Goal: Information Seeking & Learning: Learn about a topic

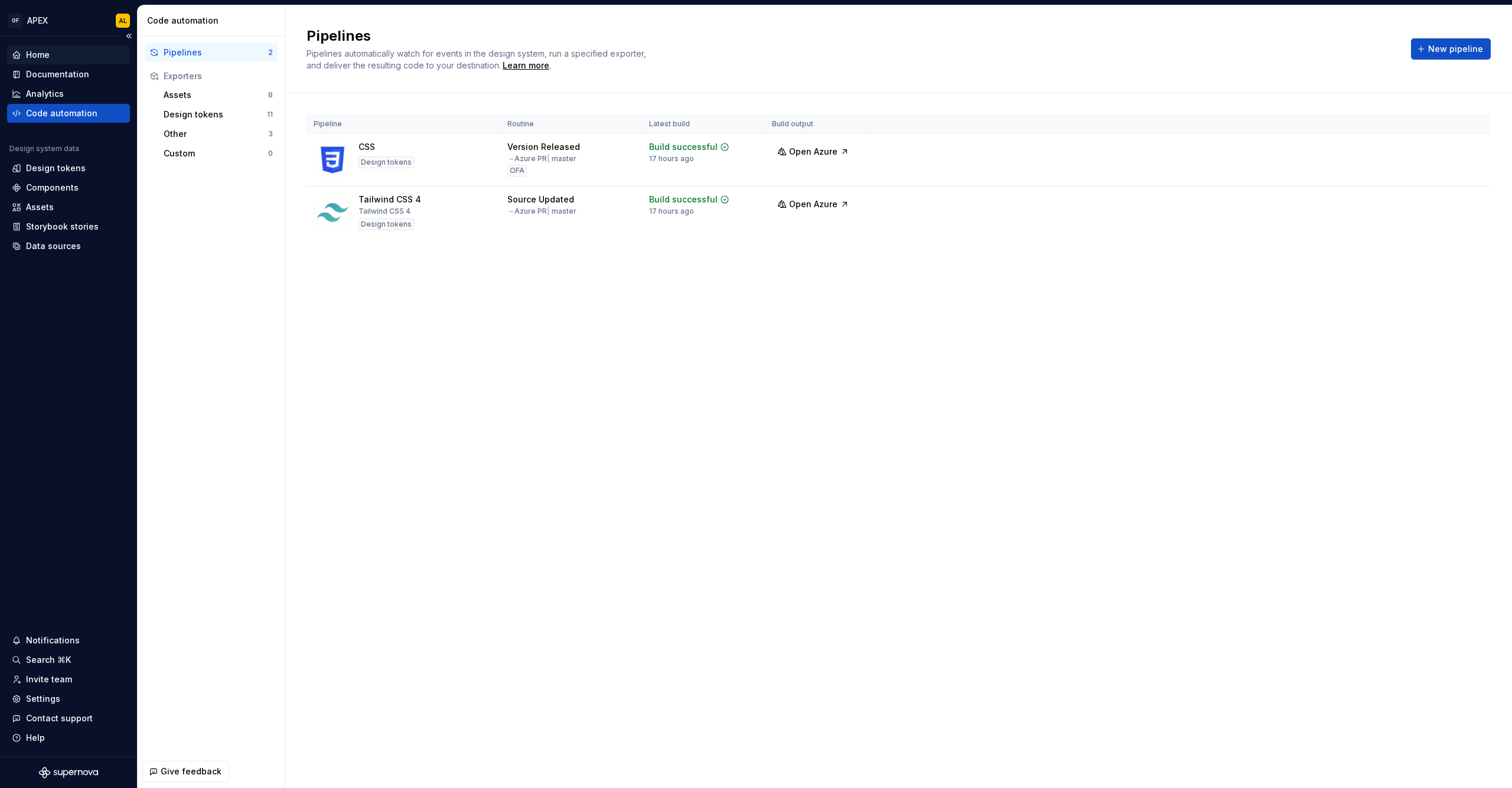
click at [35, 56] on div "Home" at bounding box center [38, 55] width 24 height 12
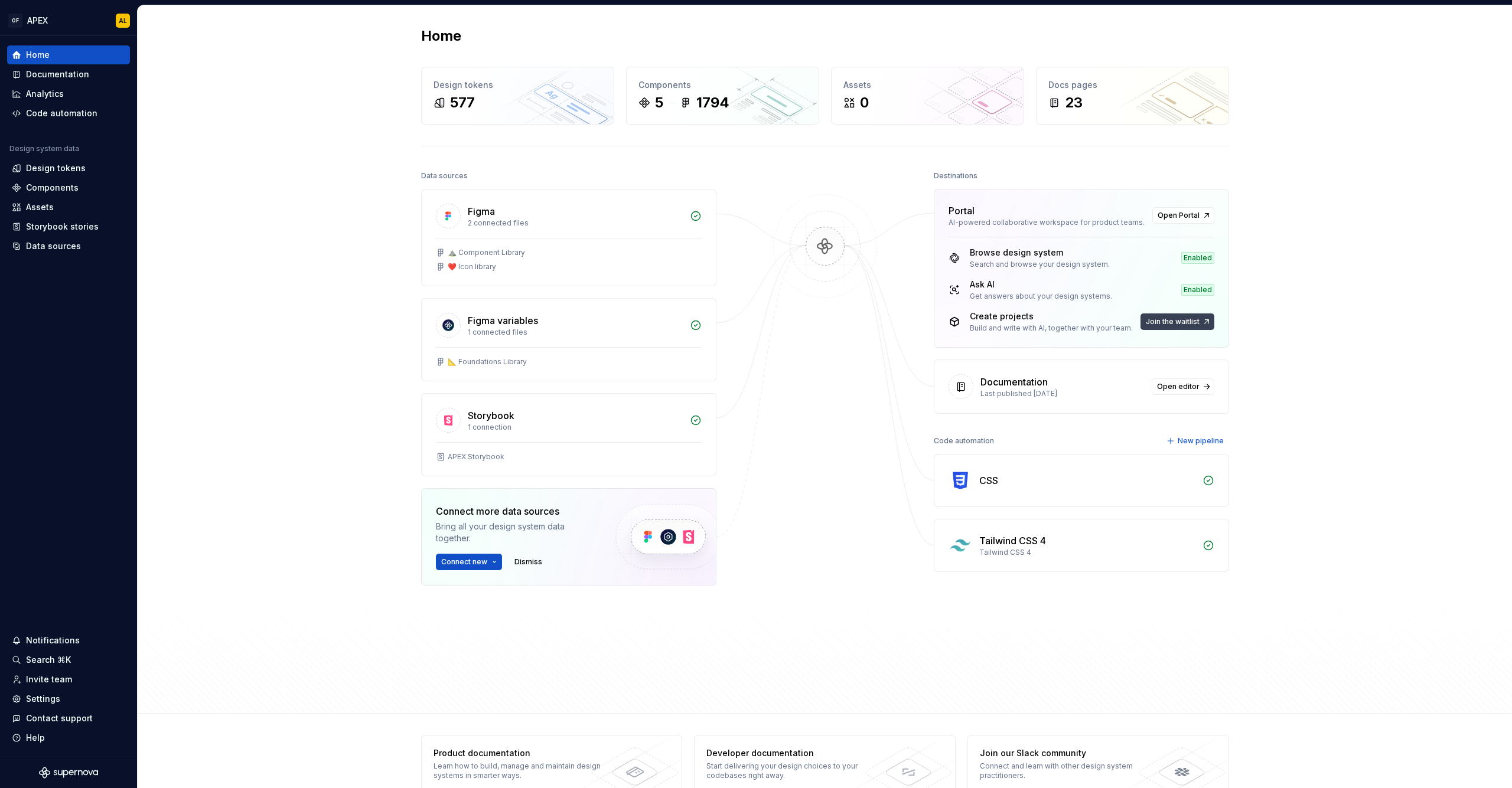
click at [1199, 325] on button "Join the waitlist" at bounding box center [1177, 321] width 73 height 17
click at [1158, 215] on span "Open Portal" at bounding box center [1178, 216] width 42 height 10
click at [40, 118] on div "Code automation" at bounding box center [61, 113] width 71 height 12
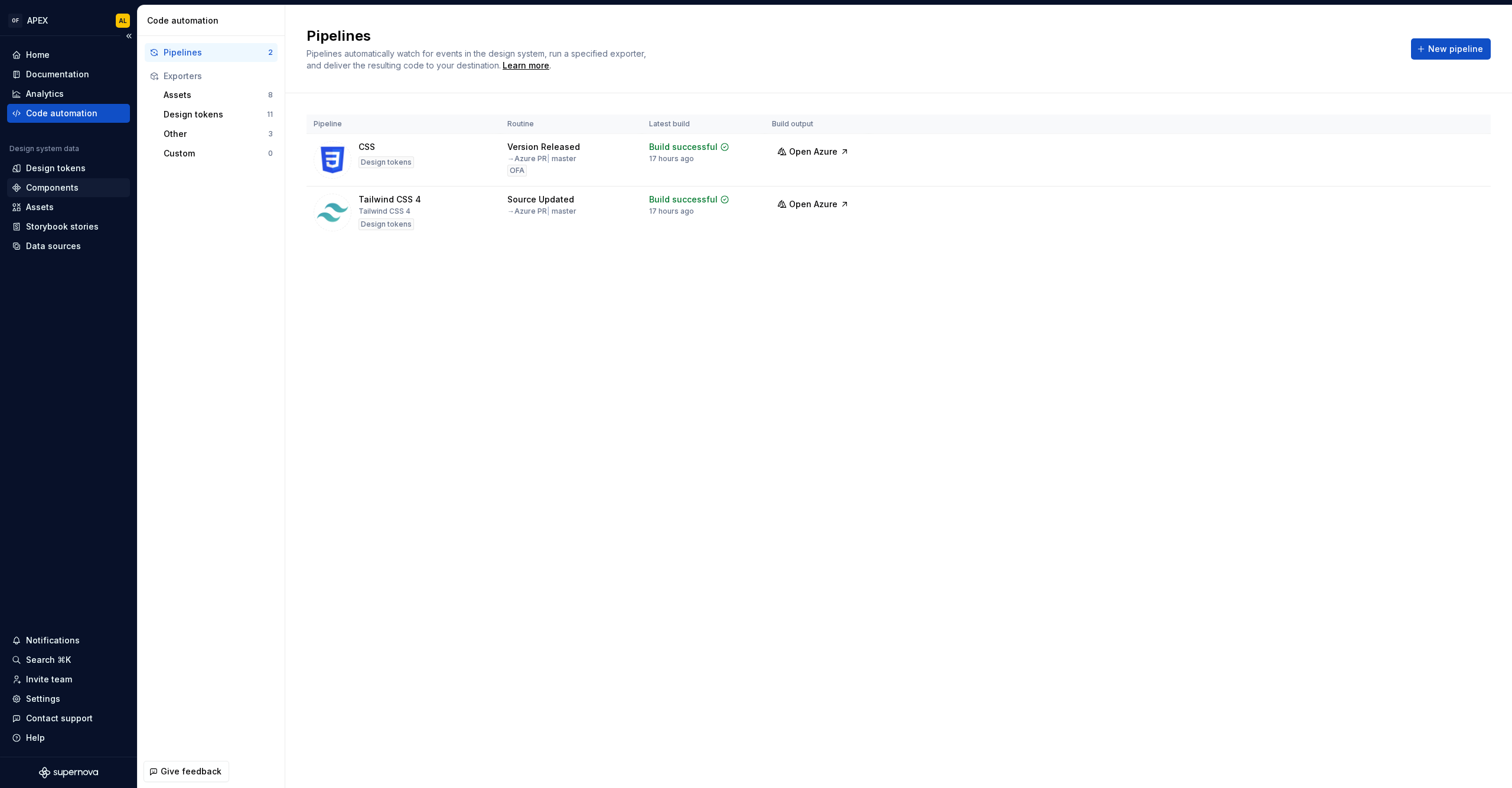
click at [61, 185] on div "Components" at bounding box center [52, 187] width 53 height 12
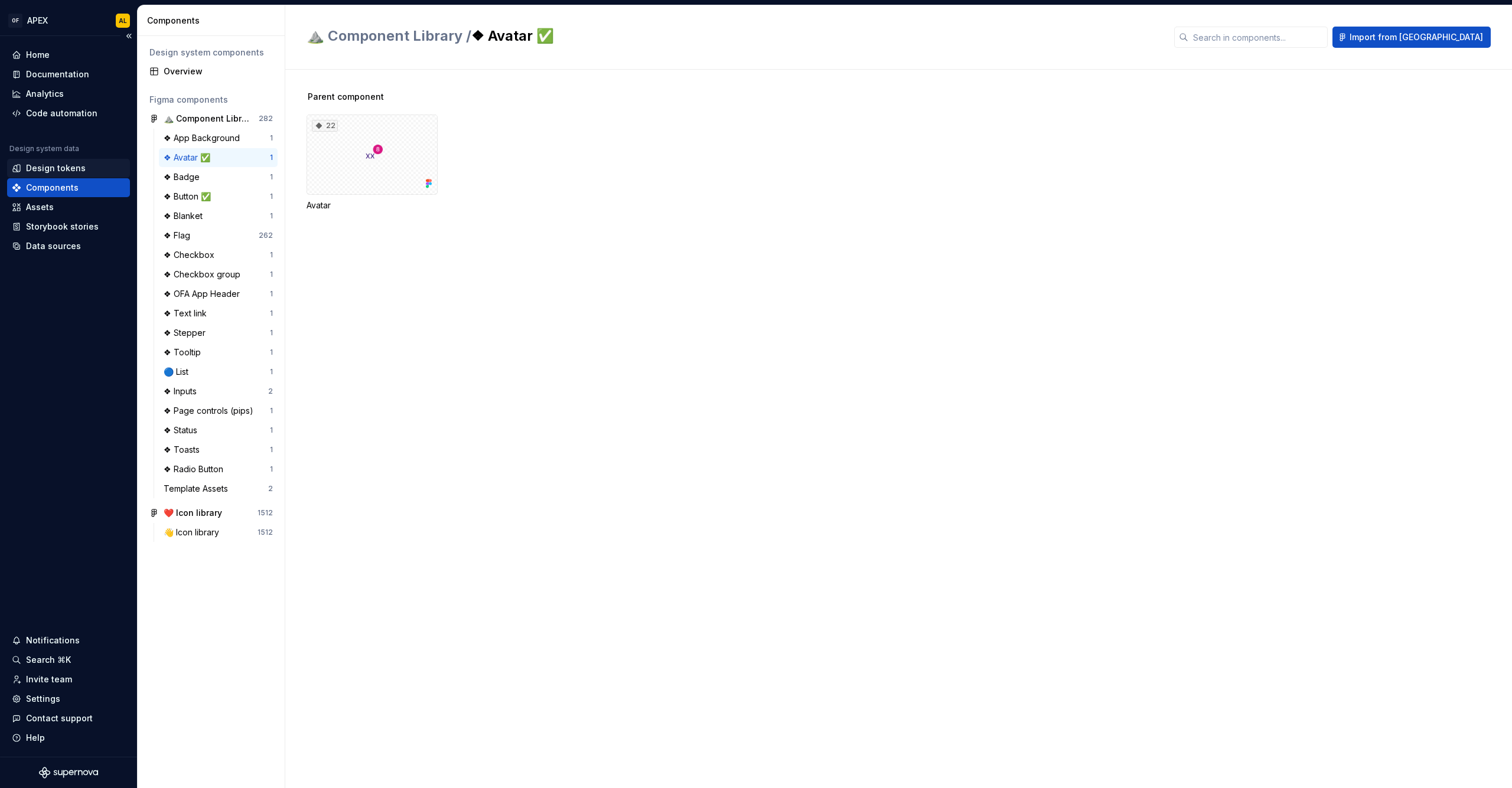
click at [60, 166] on div "Design tokens" at bounding box center [56, 169] width 59 height 12
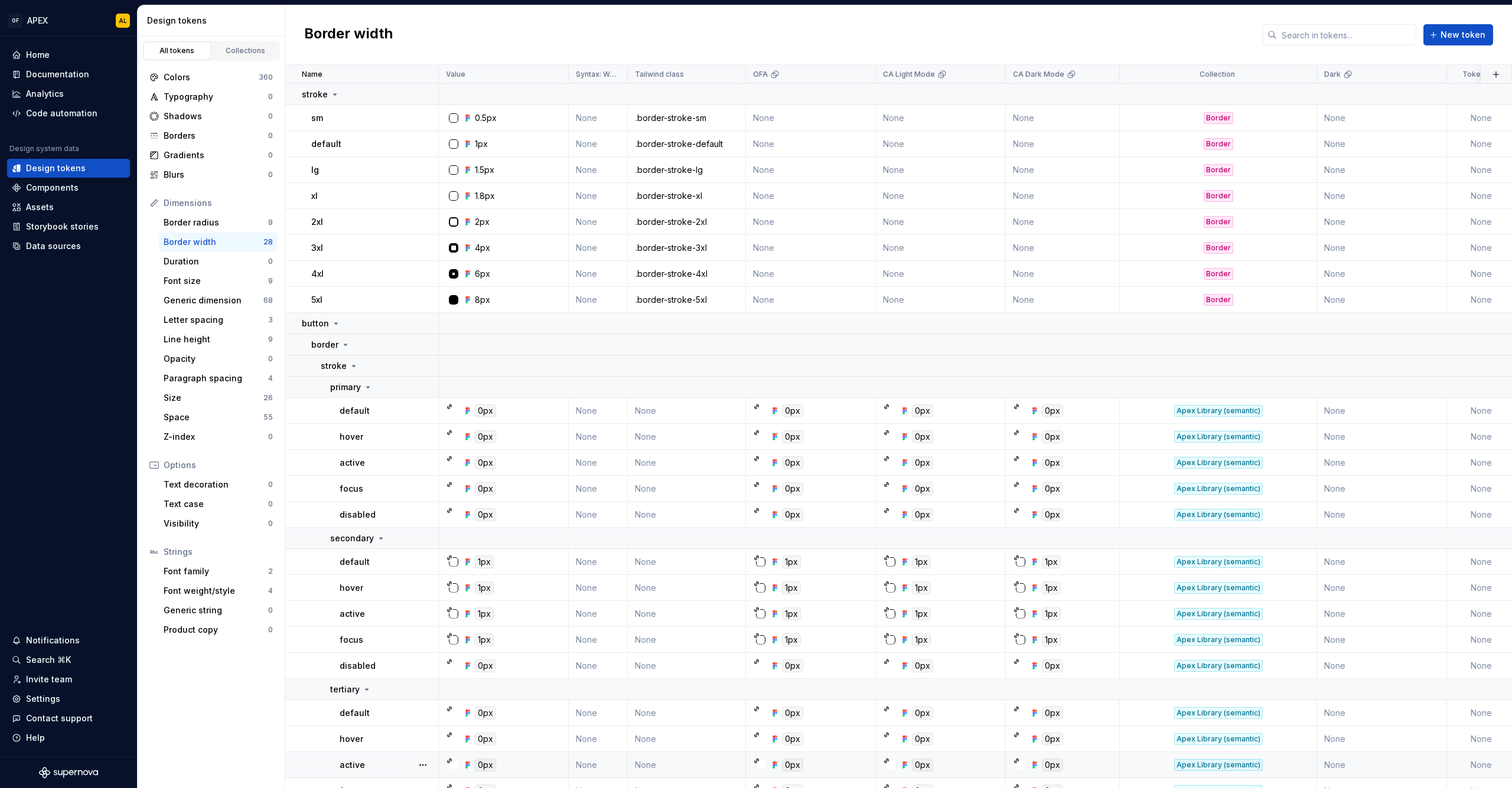
scroll to position [199, 0]
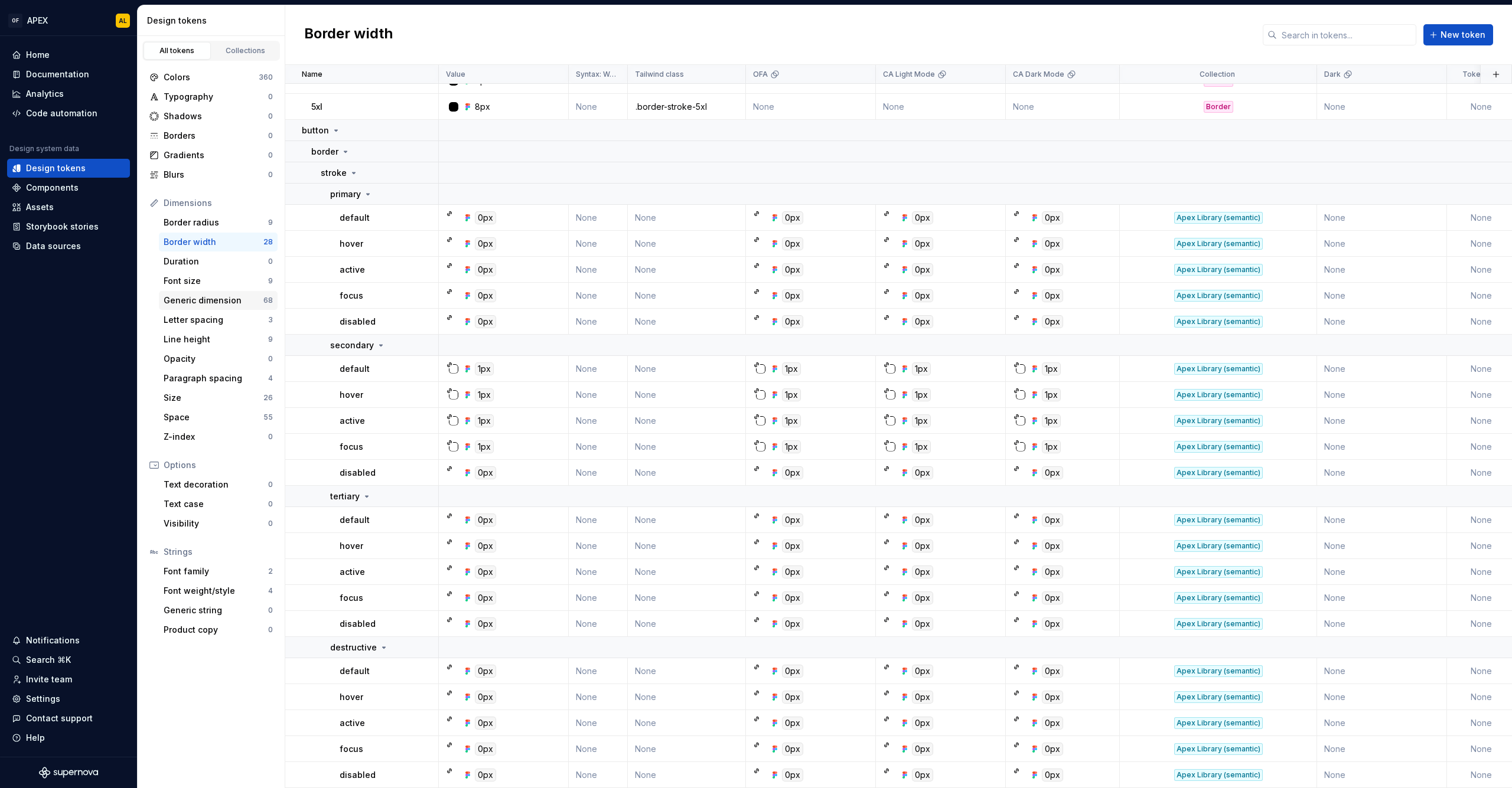
click at [181, 306] on div "Generic dimension 68" at bounding box center [218, 300] width 119 height 19
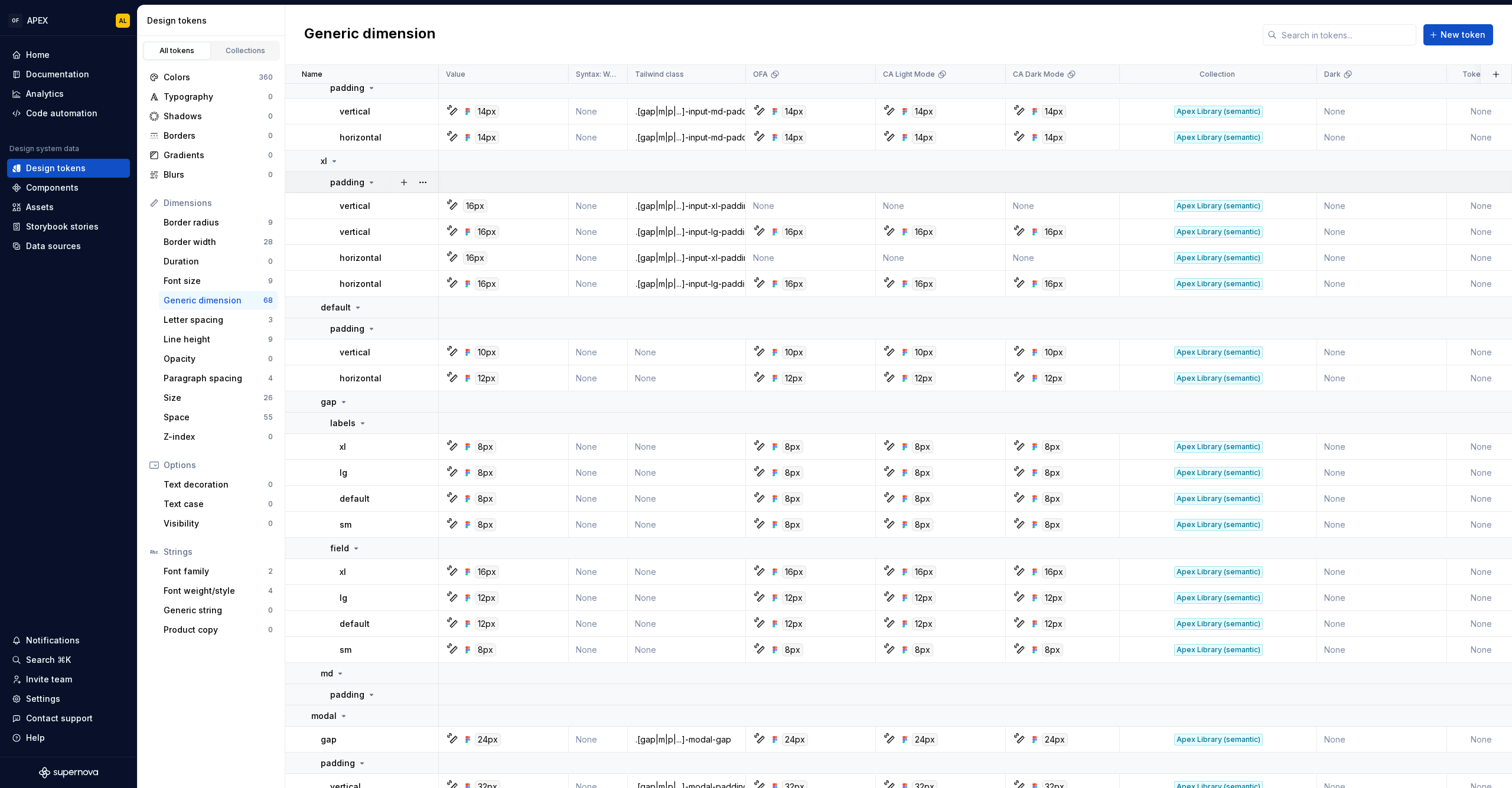
scroll to position [380, 0]
click at [217, 564] on div "Font family 2" at bounding box center [218, 571] width 119 height 19
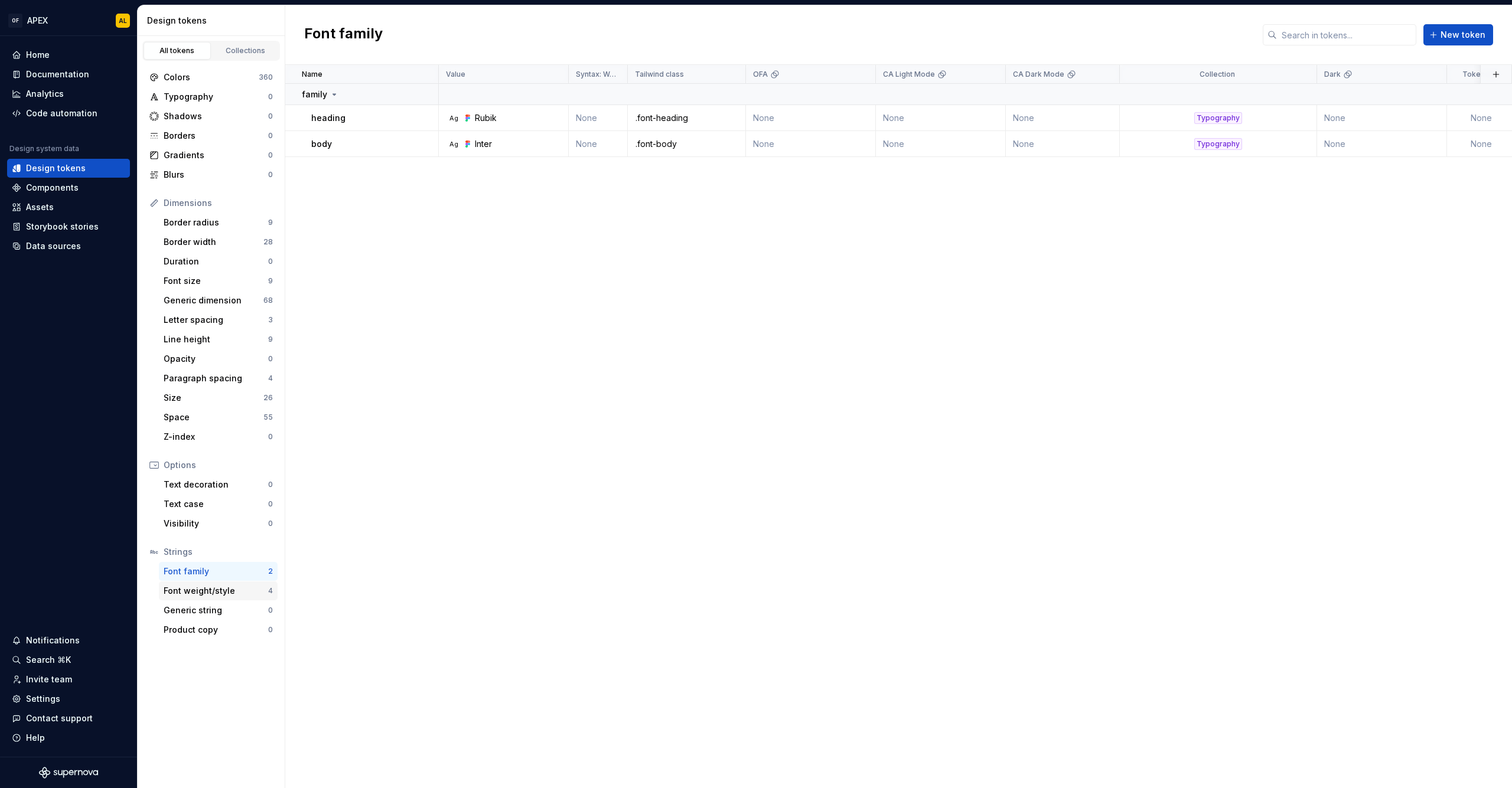
click at [220, 588] on div "Font weight/style" at bounding box center [215, 591] width 104 height 12
click at [199, 304] on div "Generic dimension" at bounding box center [213, 300] width 100 height 12
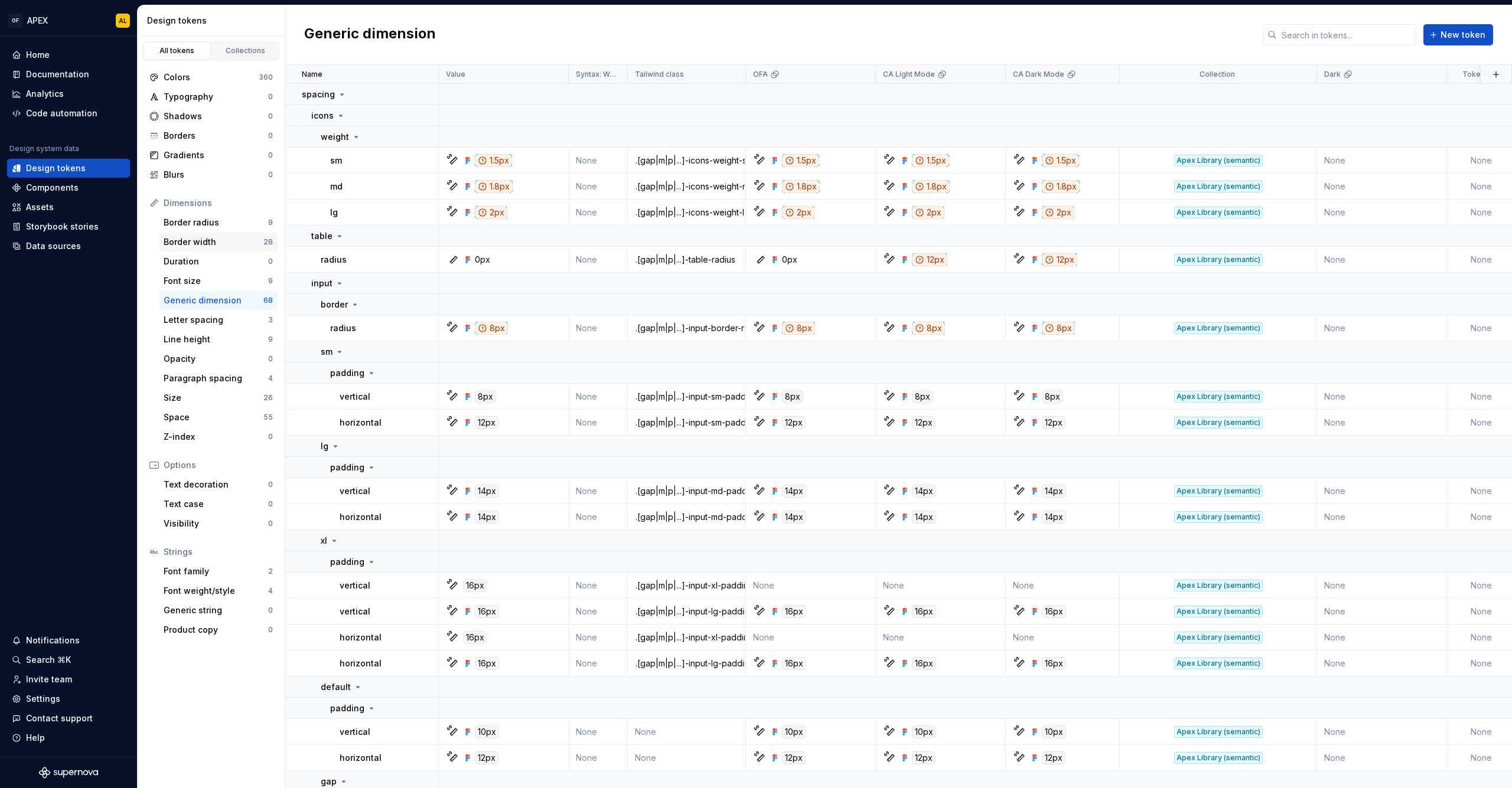
click at [217, 239] on div "Border width" at bounding box center [213, 242] width 100 height 12
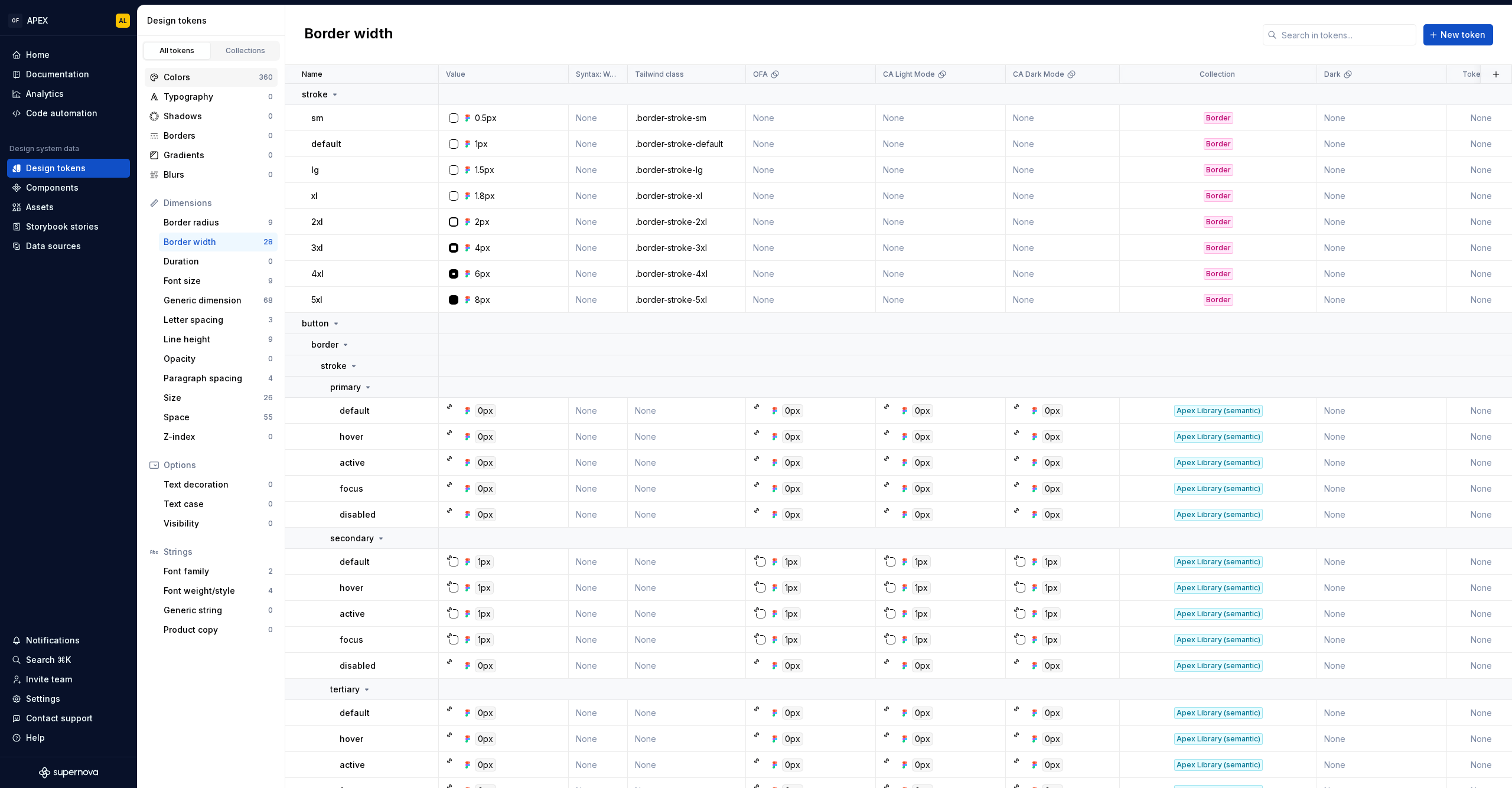
click at [215, 78] on div "Colors" at bounding box center [211, 77] width 95 height 12
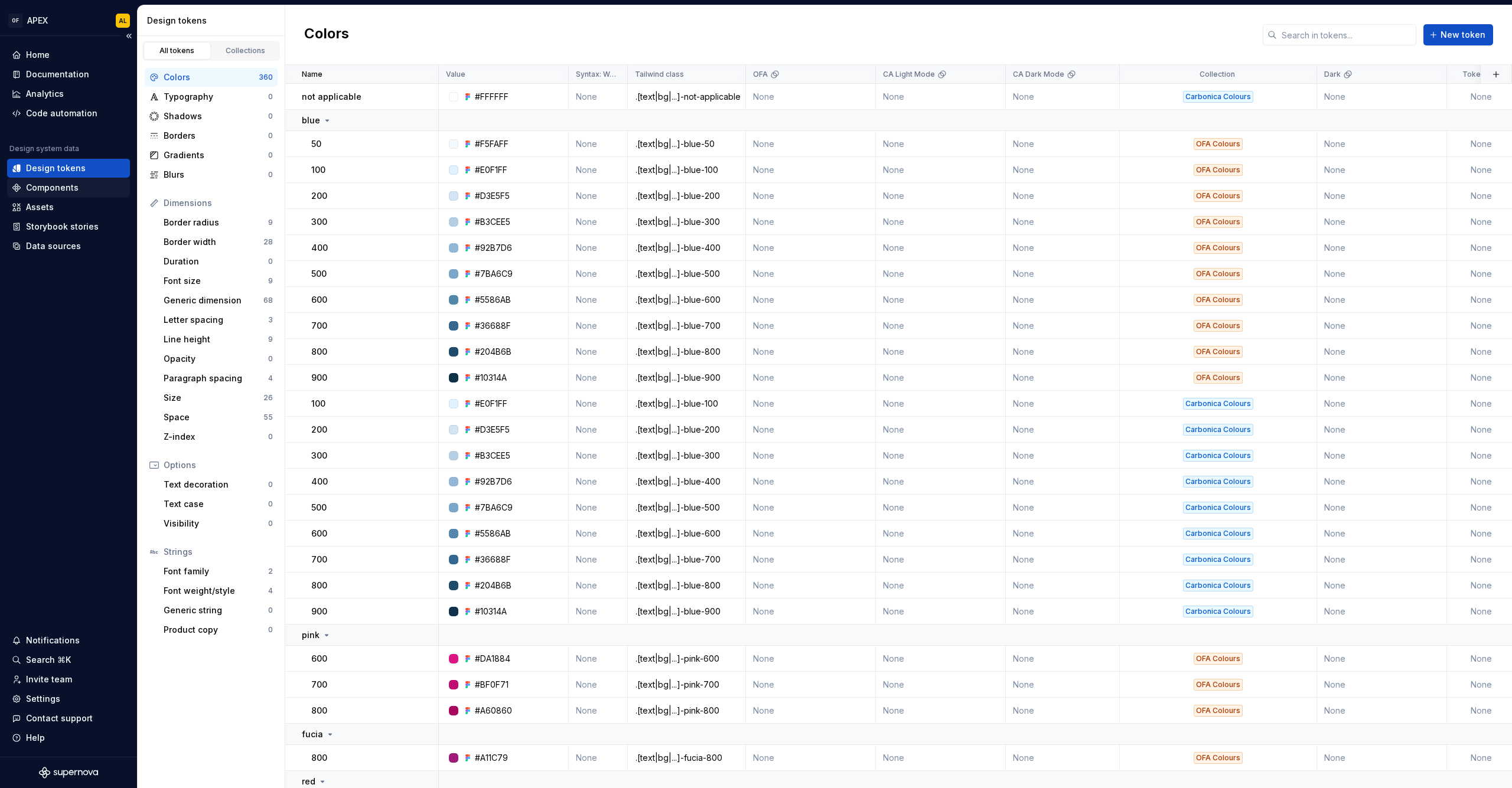
click at [33, 186] on div "Components" at bounding box center [52, 187] width 53 height 12
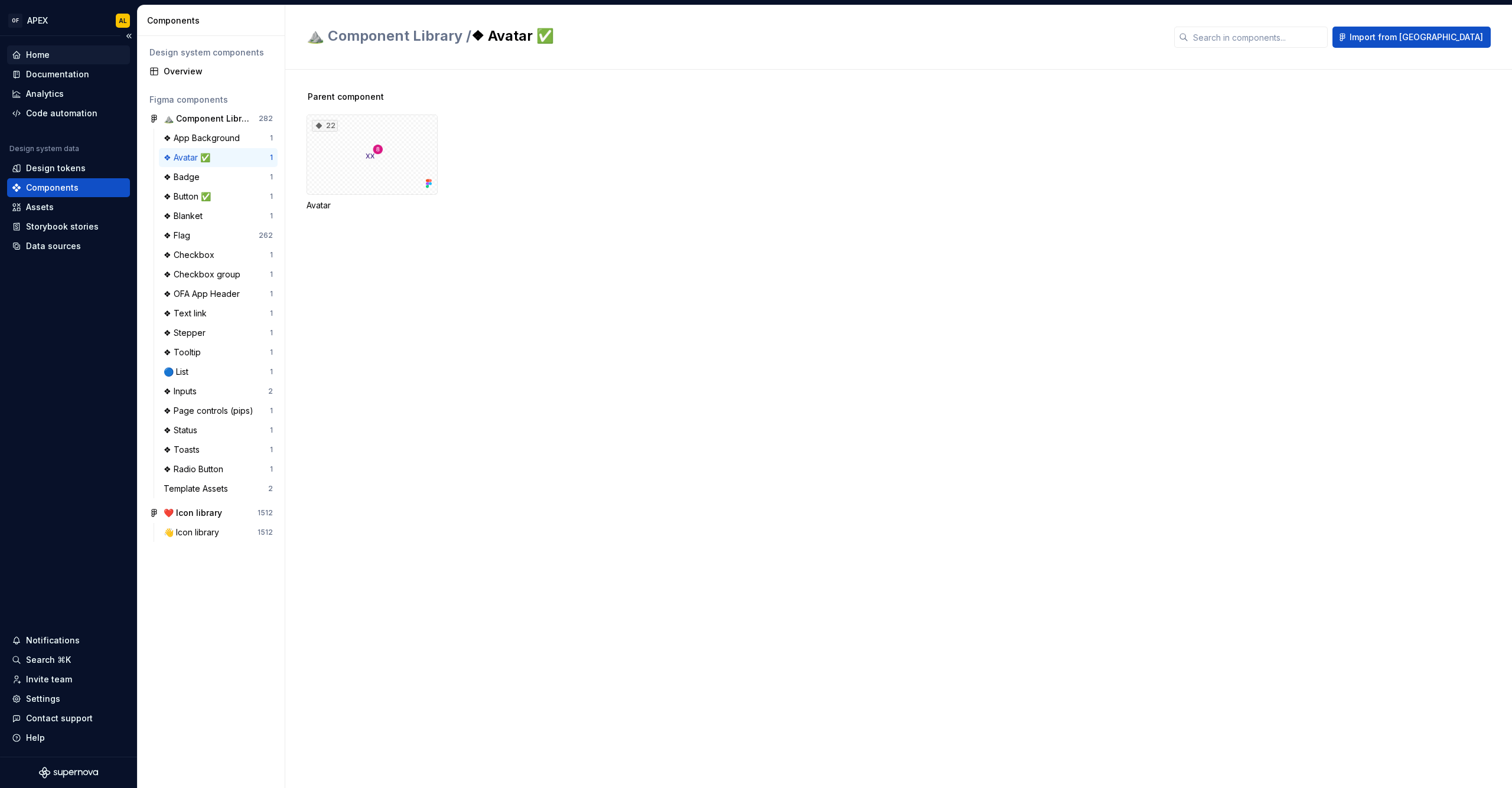
click at [46, 57] on div "Home" at bounding box center [38, 55] width 24 height 12
click at [37, 171] on div "Design tokens" at bounding box center [56, 169] width 59 height 12
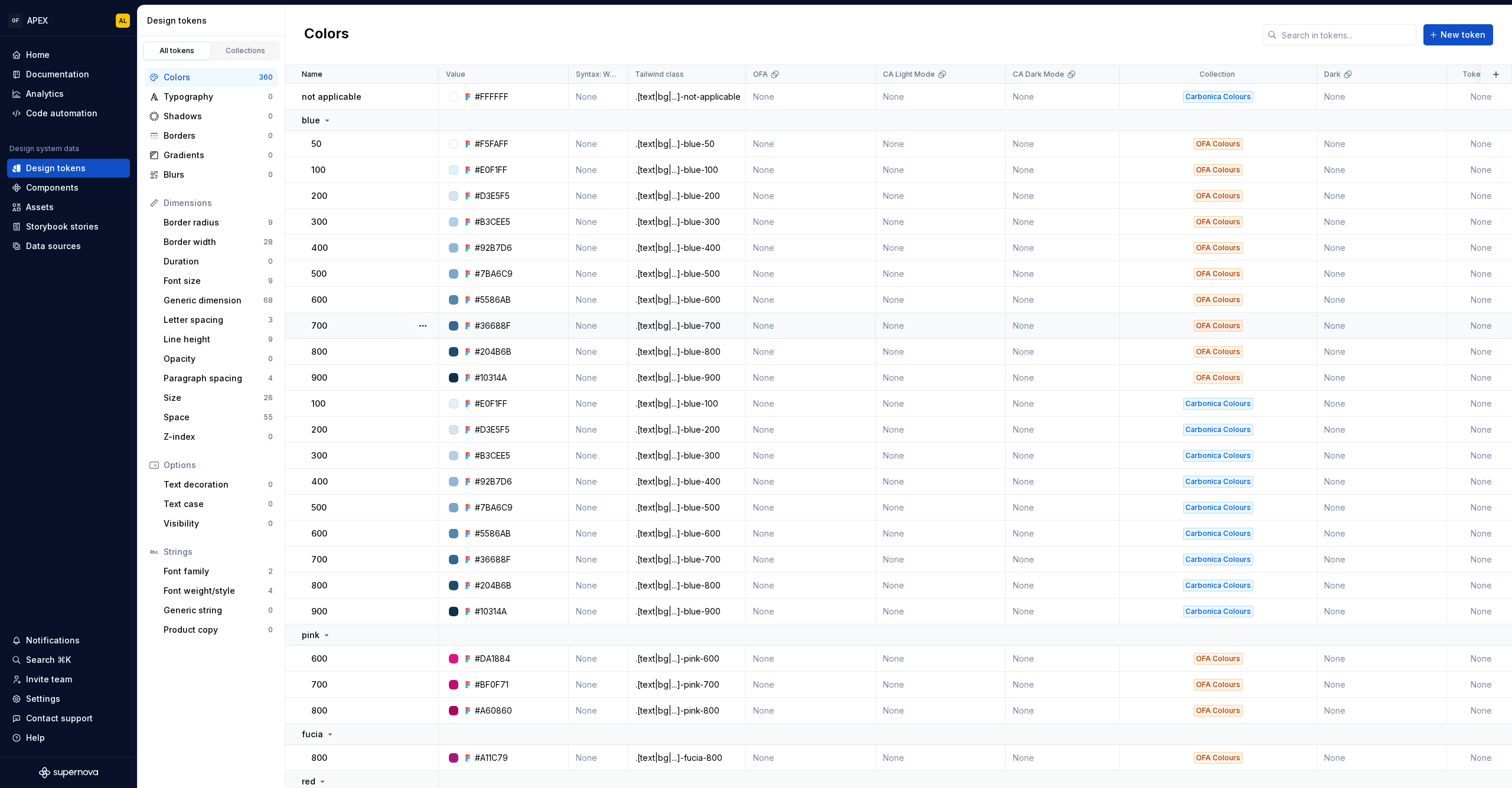
click at [674, 322] on div ".[text|bg|...]-blue-700" at bounding box center [686, 326] width 116 height 12
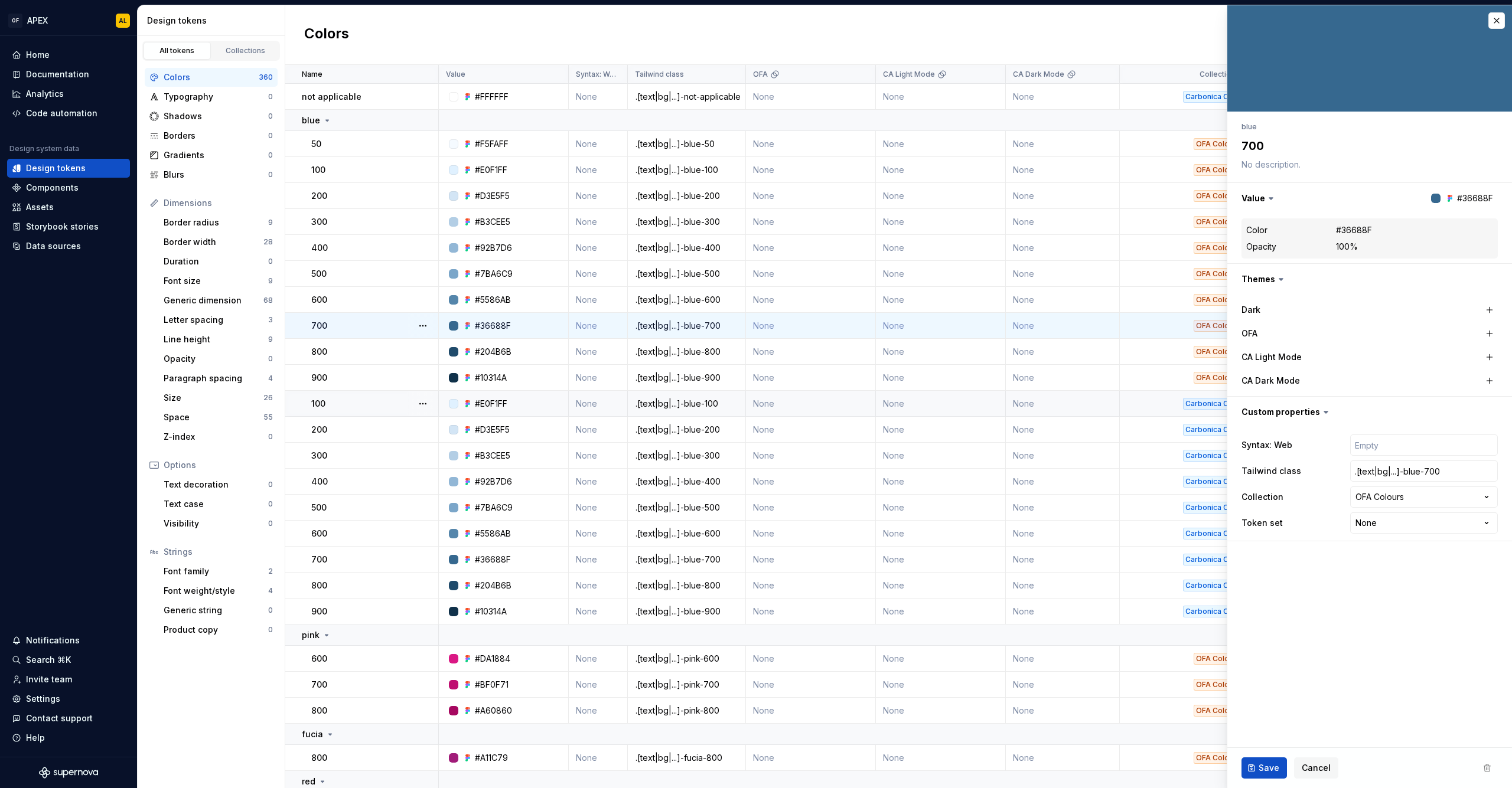
type textarea "*"
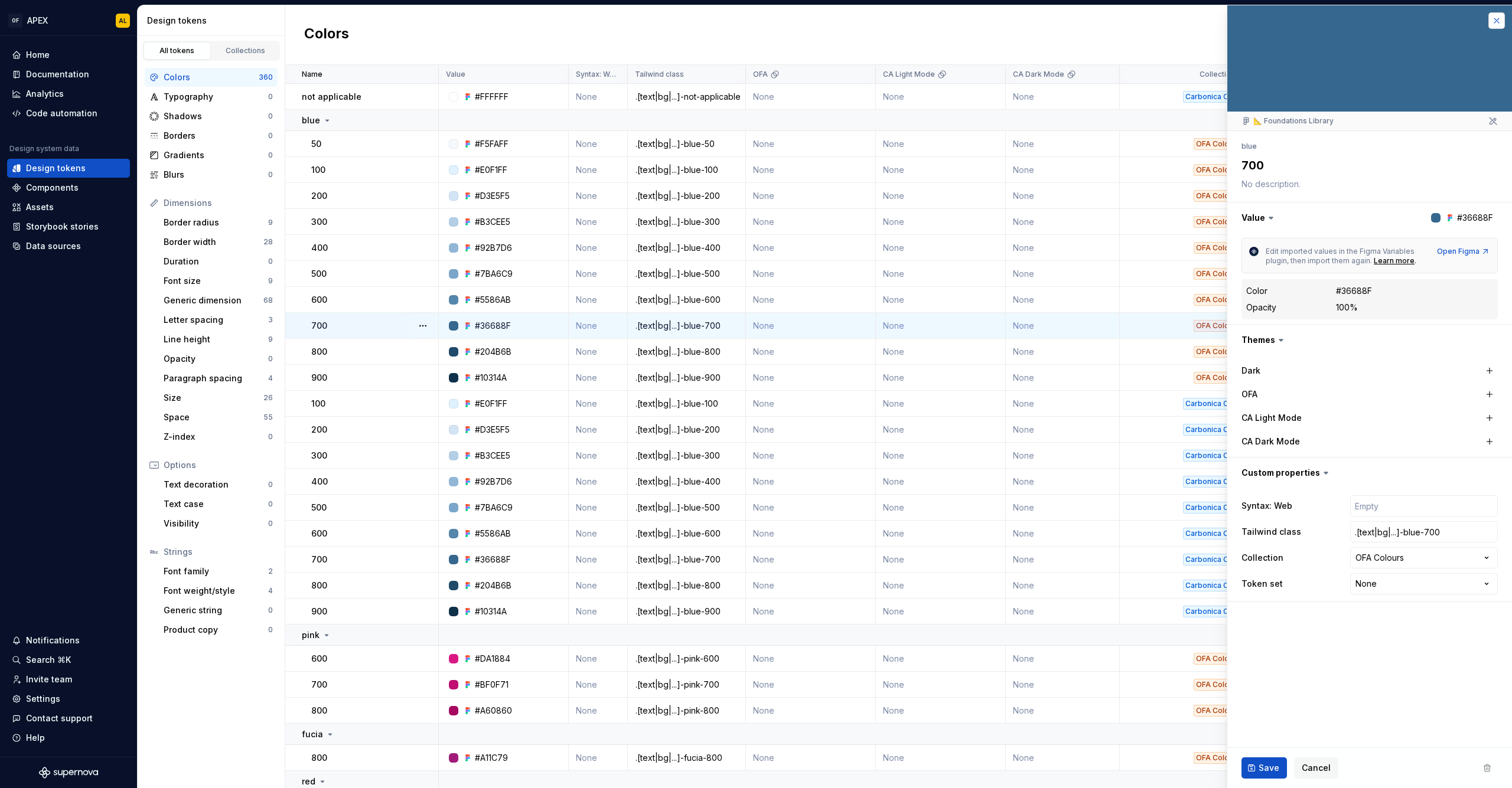
click at [1498, 20] on button "button" at bounding box center [1496, 21] width 17 height 17
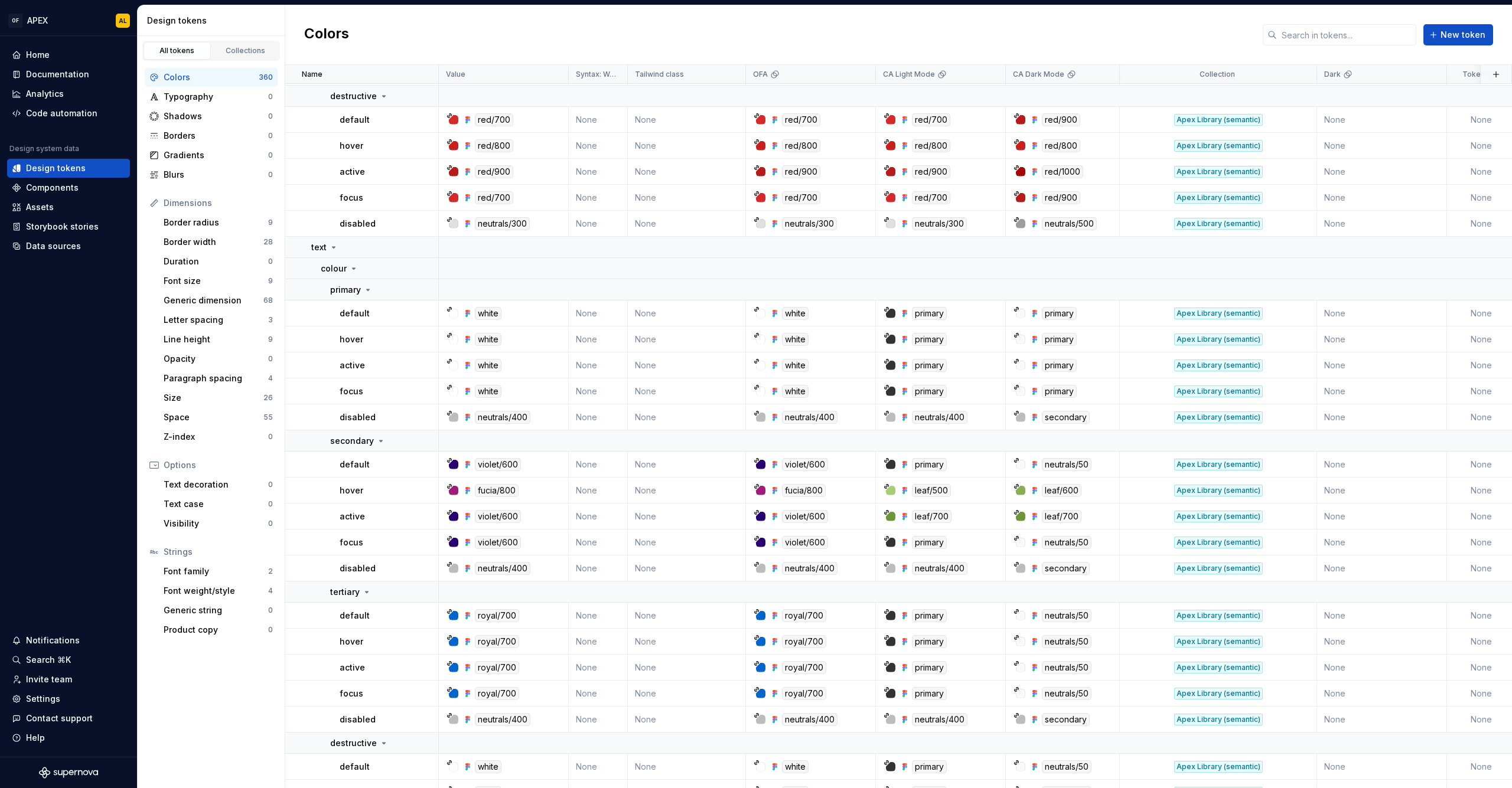
scroll to position [2490, 0]
click at [169, 297] on div "Generic dimension" at bounding box center [213, 300] width 100 height 12
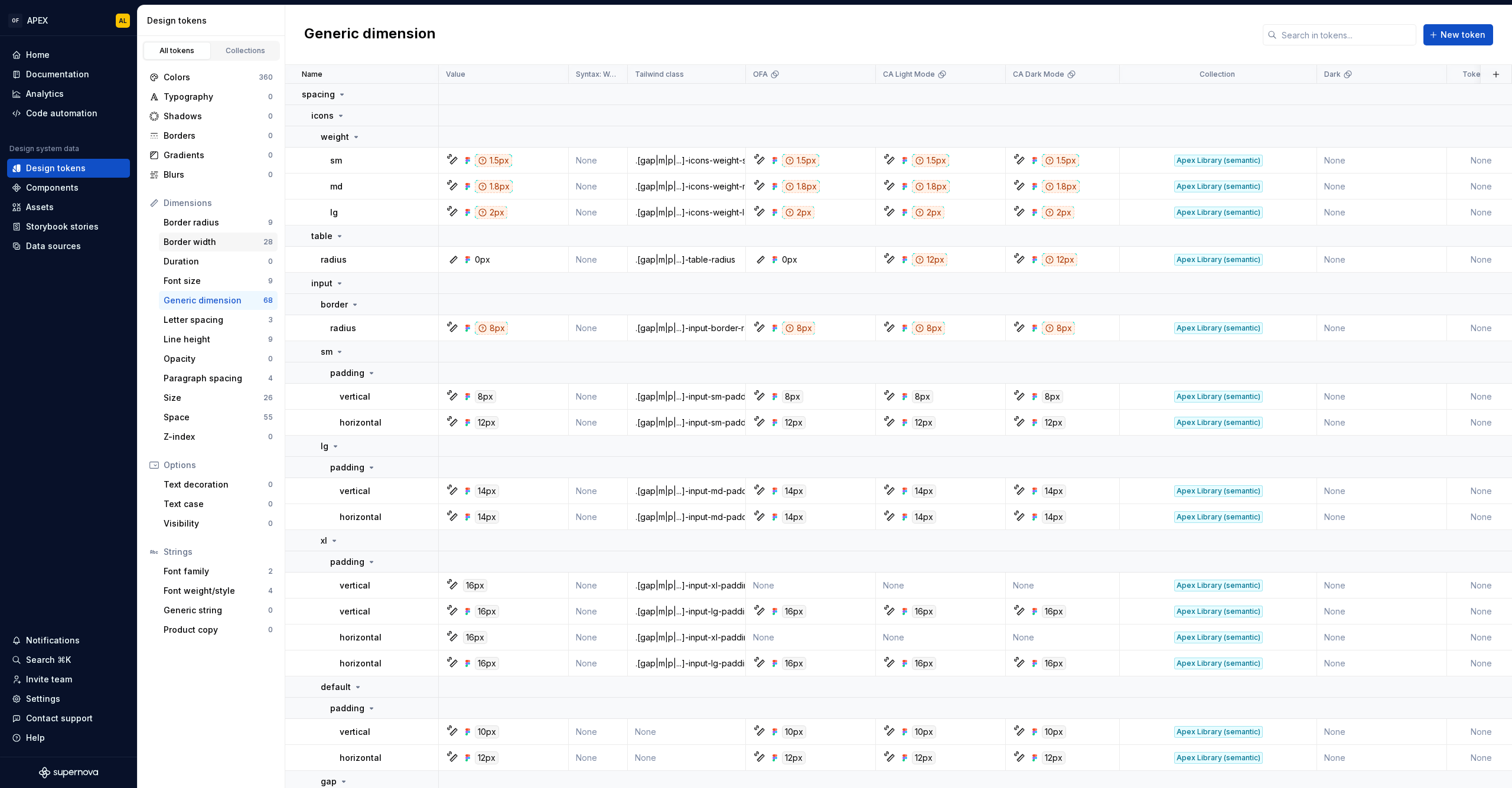
click at [183, 242] on div "Border width" at bounding box center [213, 242] width 100 height 12
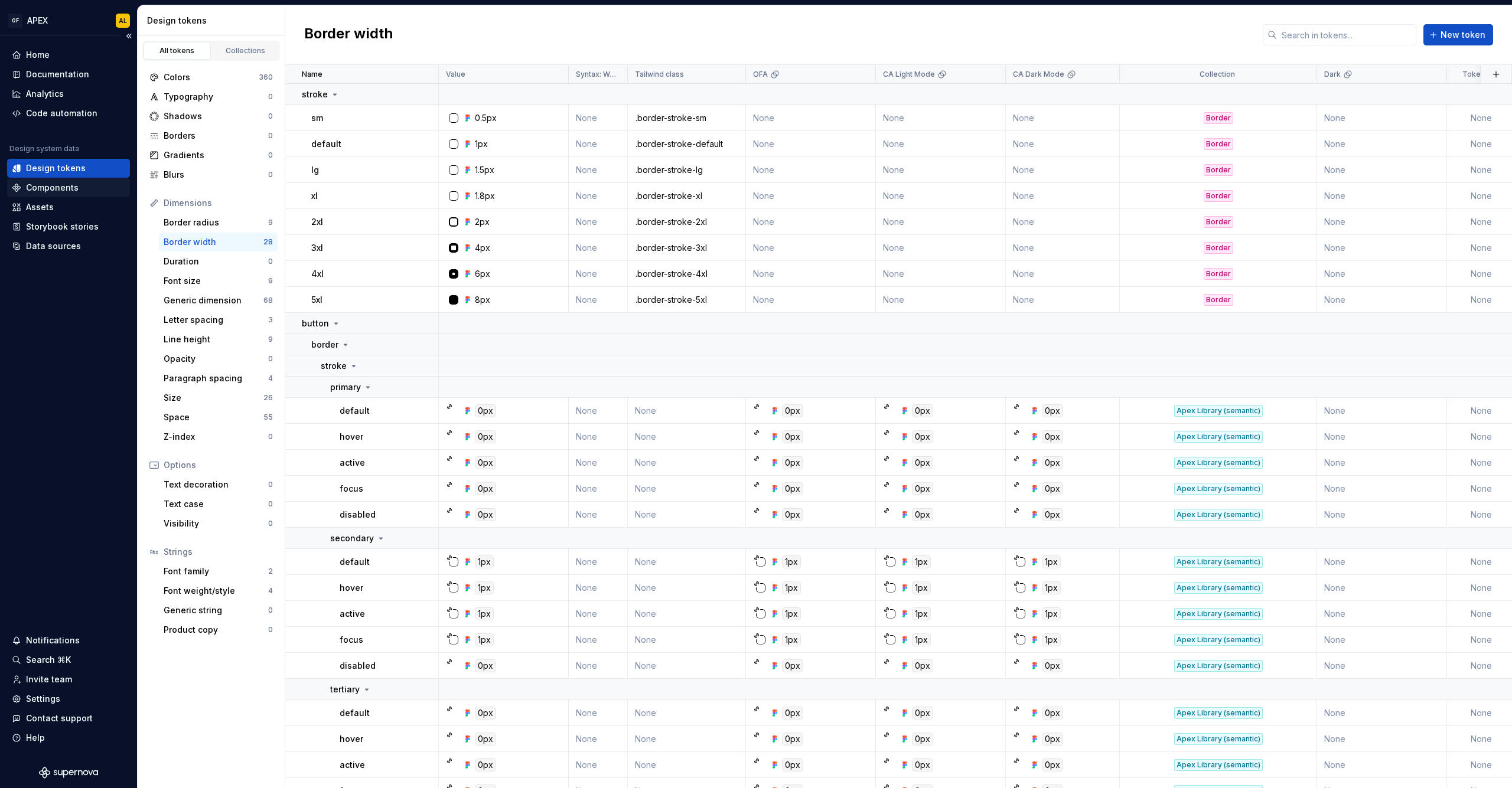
click at [65, 185] on div "Components" at bounding box center [52, 187] width 53 height 12
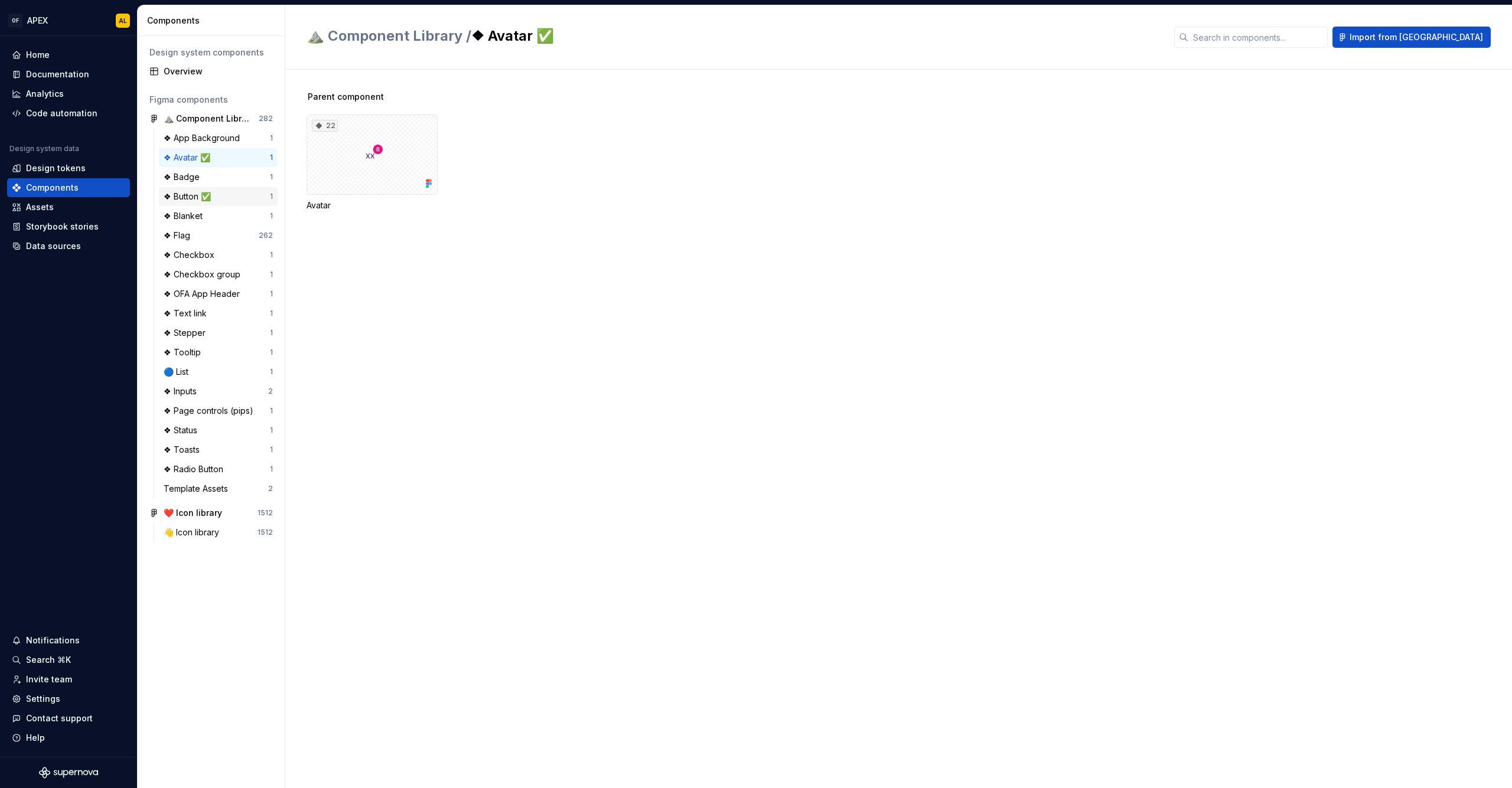
click at [181, 193] on div "❖ Button ✅" at bounding box center [189, 196] width 52 height 12
click at [378, 174] on div "160" at bounding box center [372, 155] width 131 height 80
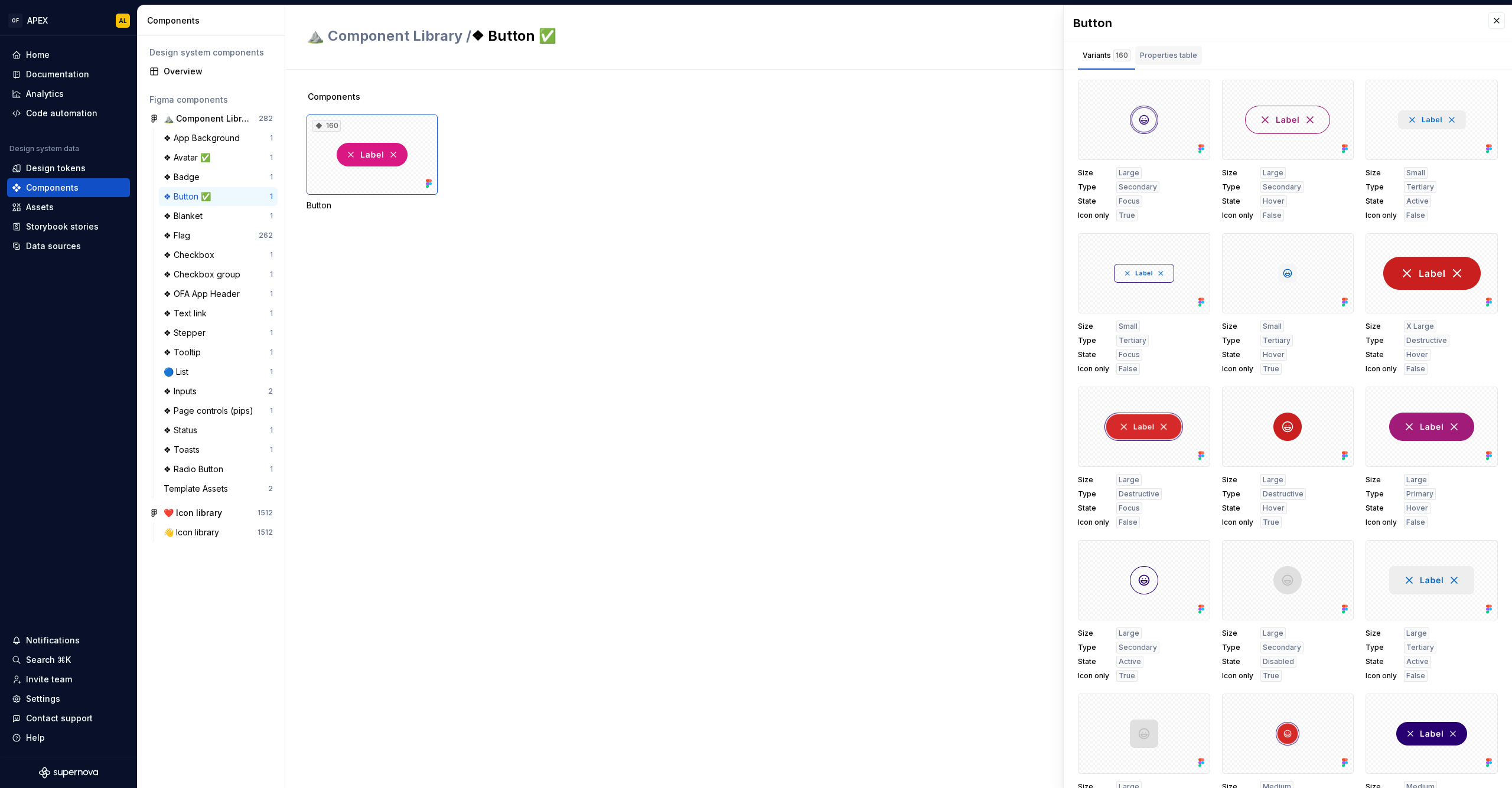
click at [1163, 54] on div "Properties table" at bounding box center [1168, 56] width 58 height 12
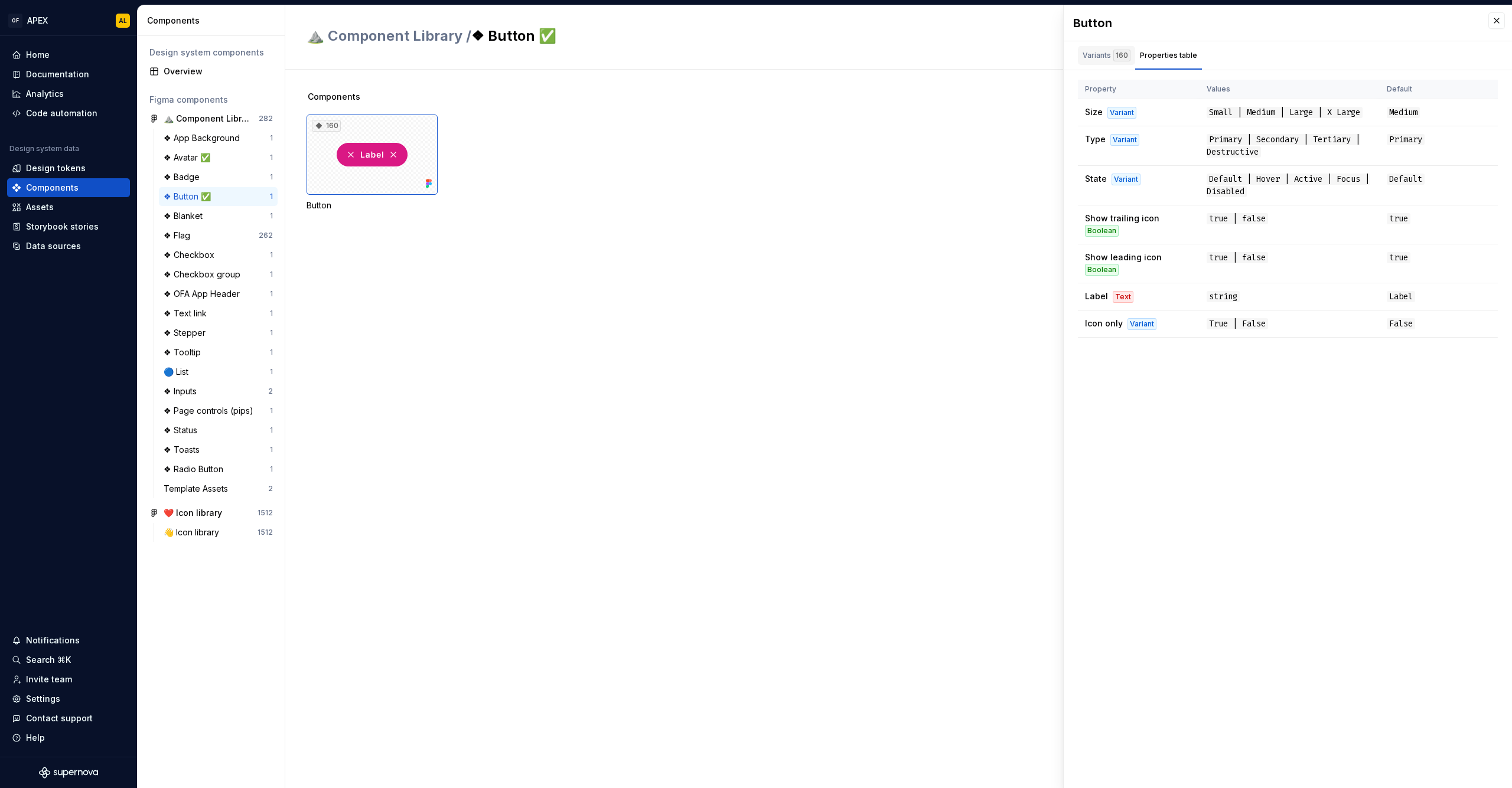
click at [1088, 58] on div "Variants 160" at bounding box center [1106, 56] width 48 height 12
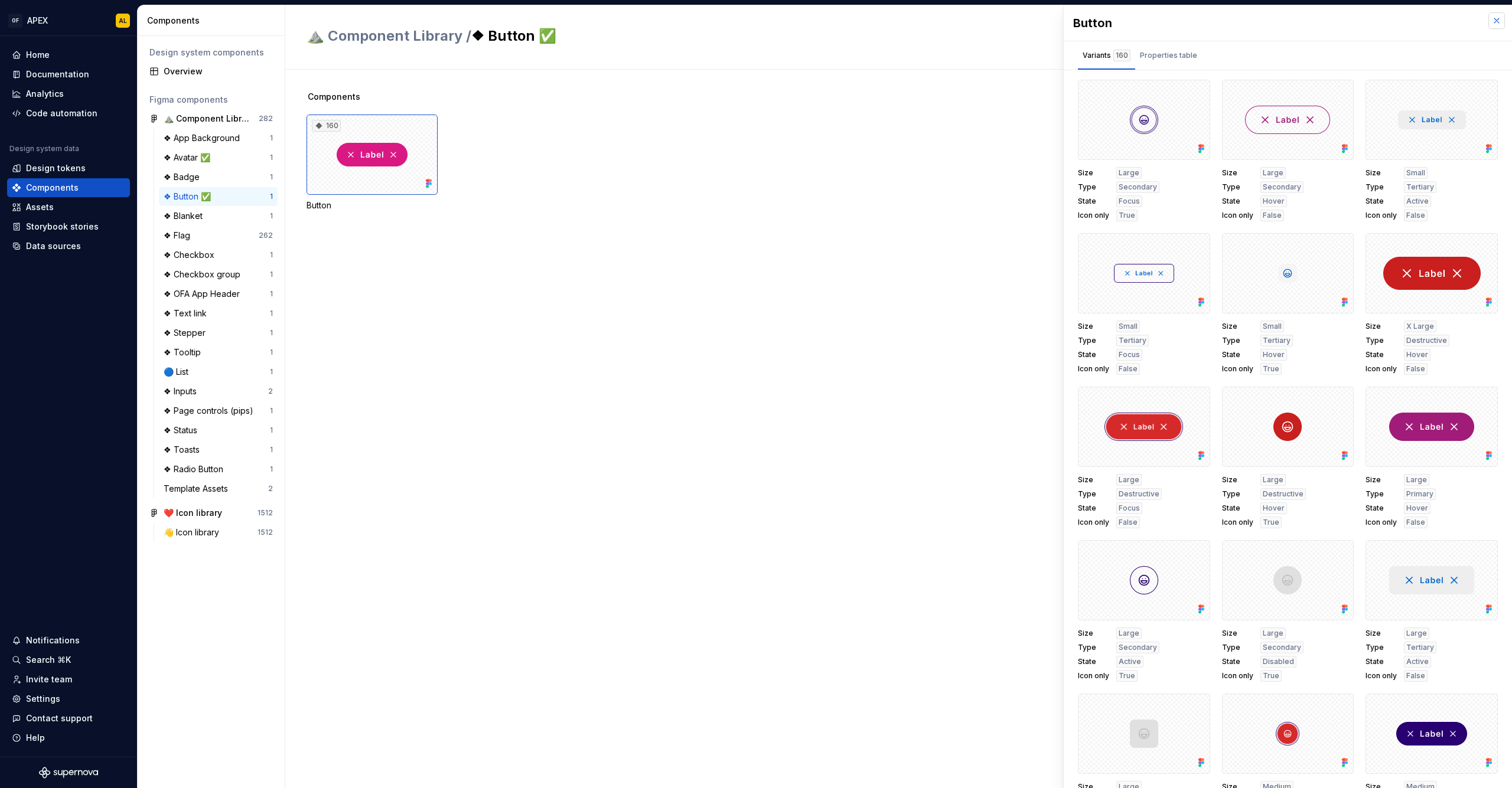
click at [1491, 23] on button "button" at bounding box center [1496, 21] width 17 height 17
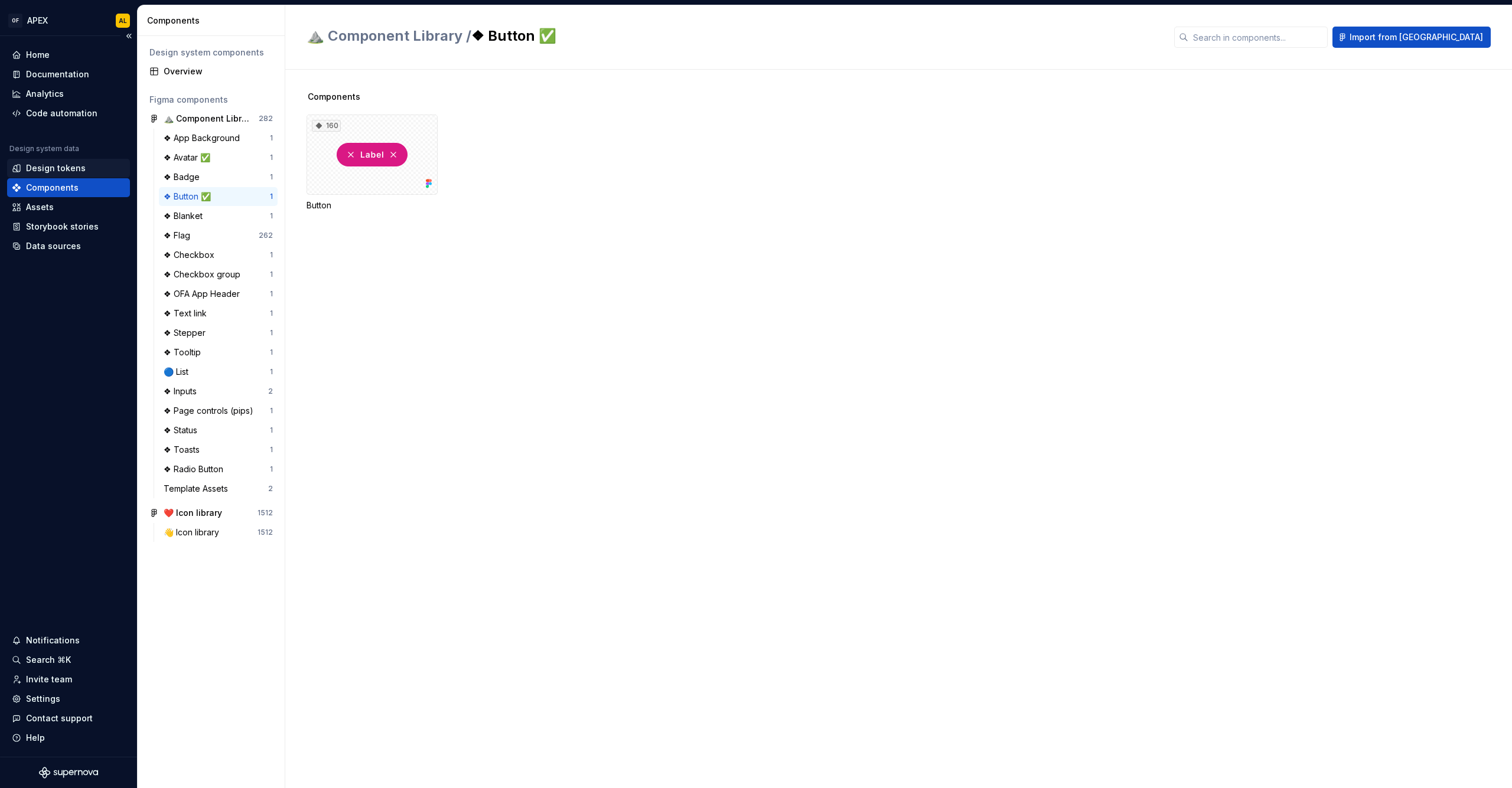
click at [23, 168] on div "Design tokens" at bounding box center [68, 169] width 113 height 12
